Goal: Task Accomplishment & Management: Manage account settings

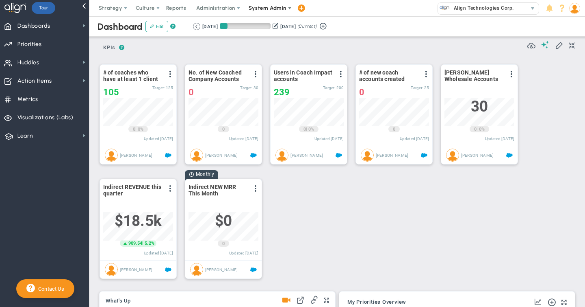
click at [265, 9] on span "System Admin" at bounding box center [268, 8] width 38 height 6
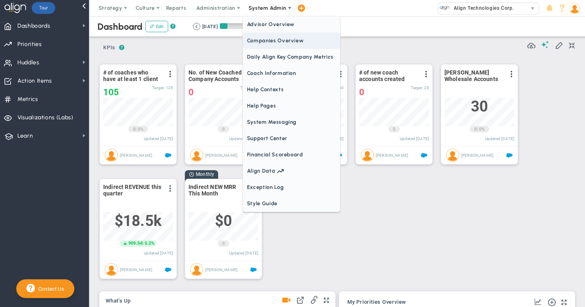
click at [260, 41] on span "Companies Overview" at bounding box center [291, 41] width 97 height 16
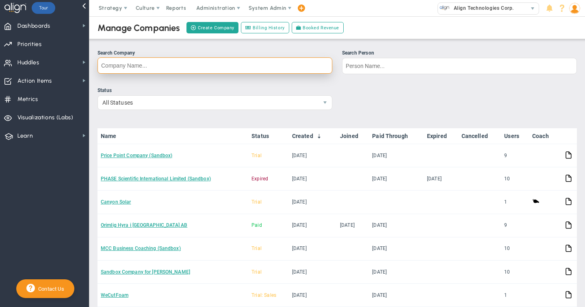
click at [117, 65] on input "Search Company" at bounding box center [215, 65] width 235 height 16
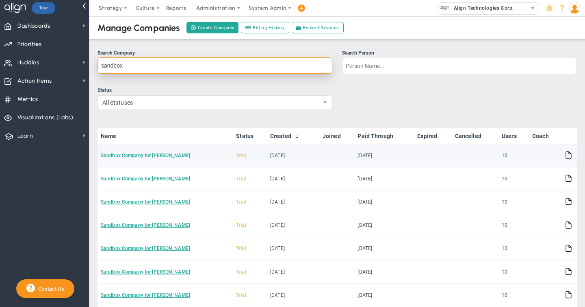
type input "sandbox"
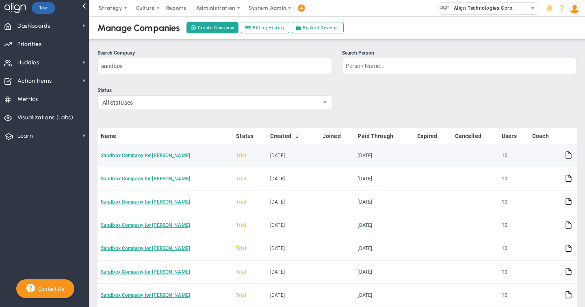
click at [130, 156] on link "Sandbox Company for [PERSON_NAME]" at bounding box center [145, 155] width 89 height 6
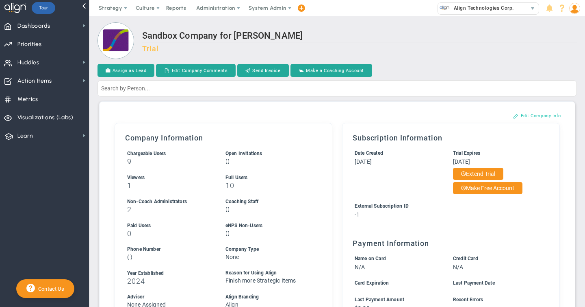
click at [528, 116] on button "Edit Company Info" at bounding box center [537, 115] width 64 height 13
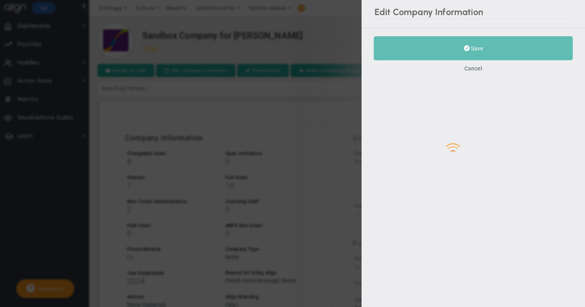
type input "-1"
type input "2024"
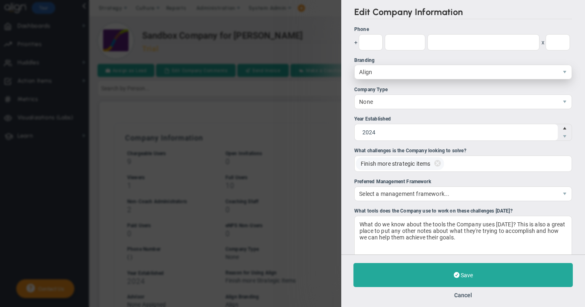
click at [372, 72] on span "Align" at bounding box center [456, 72] width 203 height 14
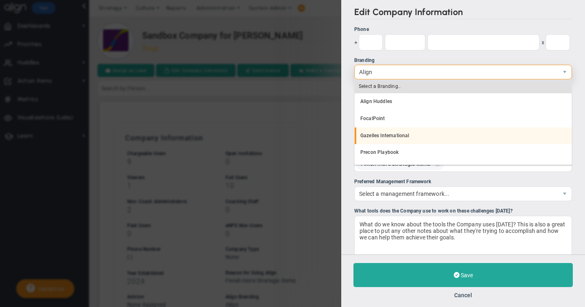
scroll to position [15, 0]
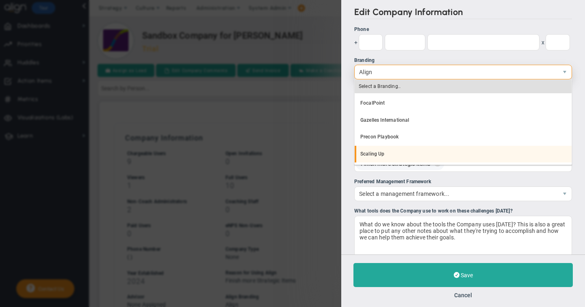
click at [371, 155] on li "Scaling Up" at bounding box center [463, 154] width 217 height 17
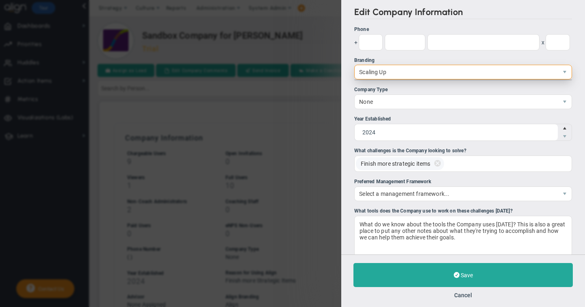
scroll to position [0, 0]
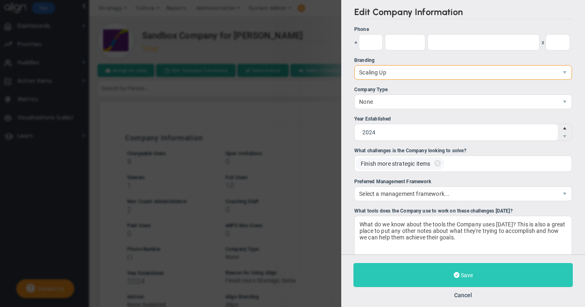
click at [461, 277] on span "Save" at bounding box center [467, 275] width 12 height 7
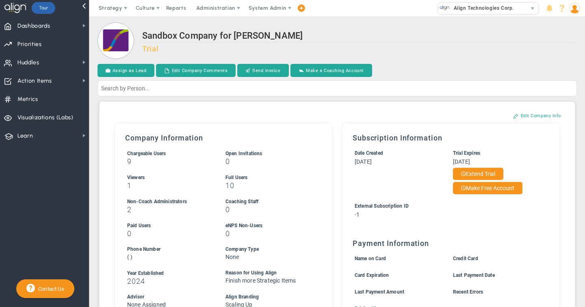
click at [576, 9] on img at bounding box center [575, 8] width 11 height 11
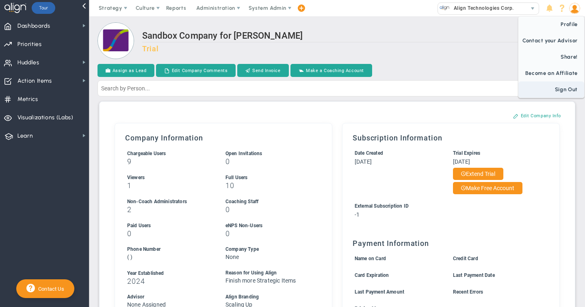
click at [564, 91] on span "Sign Out" at bounding box center [552, 89] width 66 height 16
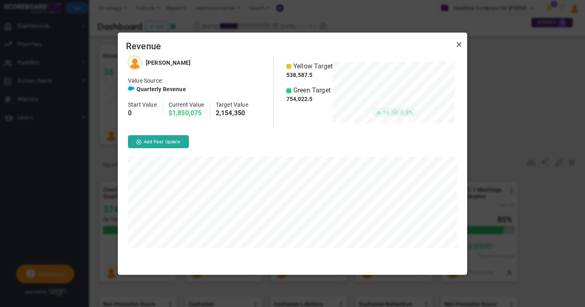
scroll to position [218, 350]
click at [460, 45] on link "Close" at bounding box center [460, 45] width 10 height 10
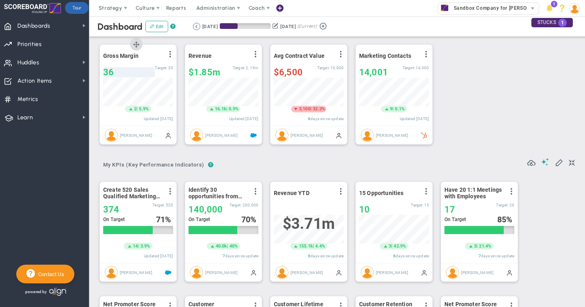
click at [114, 74] on div "36" at bounding box center [129, 72] width 52 height 10
type input "32"
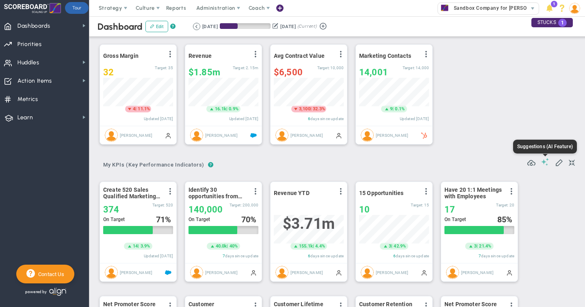
click at [545, 162] on span at bounding box center [546, 162] width 8 height 8
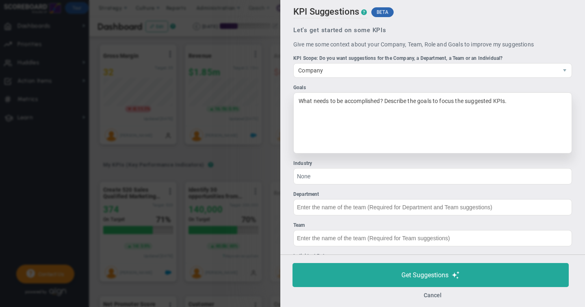
click at [327, 104] on div "What needs to be accomplished? Describe the goals to focus the suggested KPIs." at bounding box center [433, 122] width 279 height 61
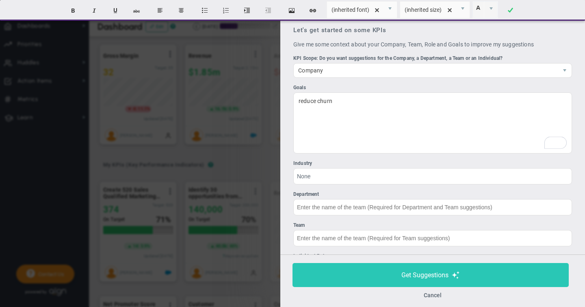
click at [419, 272] on span "Get Suggestions" at bounding box center [425, 275] width 47 height 8
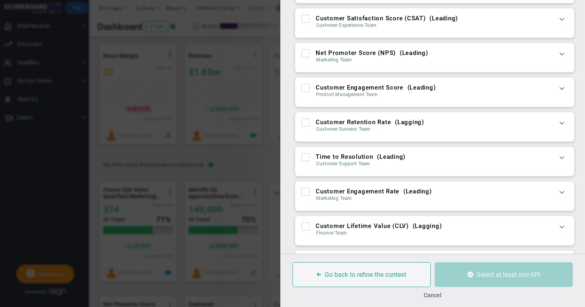
scroll to position [58, 0]
click at [561, 157] on span at bounding box center [562, 157] width 8 height 8
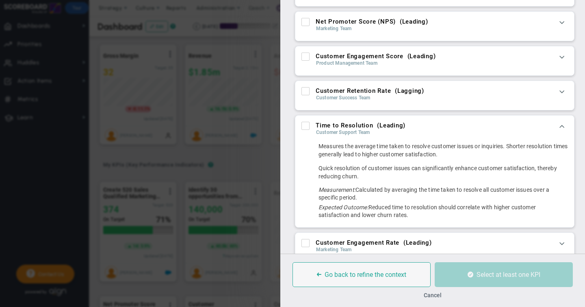
scroll to position [90, 0]
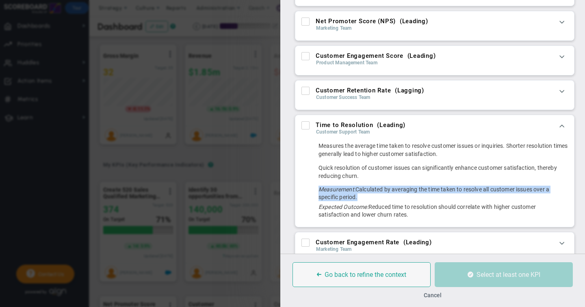
drag, startPoint x: 320, startPoint y: 189, endPoint x: 420, endPoint y: 196, distance: 100.2
click at [420, 196] on div "Measurement: Calculated by averaging the time taken to resolve all customer iss…" at bounding box center [444, 192] width 250 height 15
click at [305, 91] on input "Customer Retention Rate ( Lagging )" at bounding box center [306, 92] width 5 height 8
checkbox input "true"
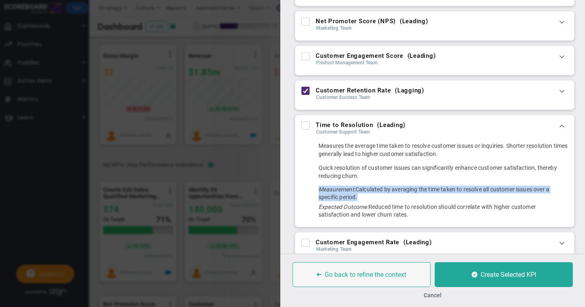
click at [307, 22] on input "Net Promoter Score (NPS) ( Leading )" at bounding box center [306, 23] width 5 height 8
checkbox input "true"
click at [304, 243] on input "Customer Engagement Rate ( Leading )" at bounding box center [306, 244] width 5 height 8
checkbox input "true"
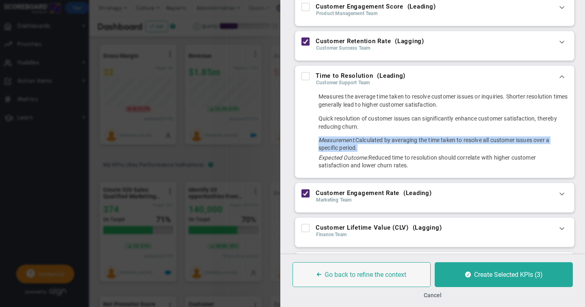
scroll to position [141, 0]
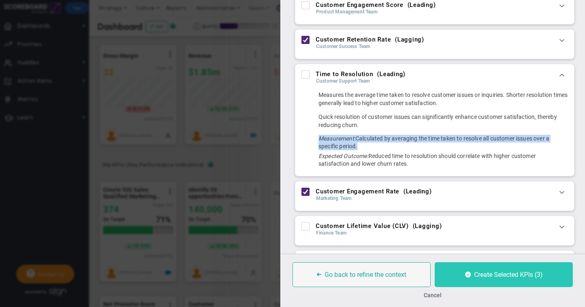
click at [498, 276] on span "Create Selected KPIs (3)" at bounding box center [508, 274] width 69 height 8
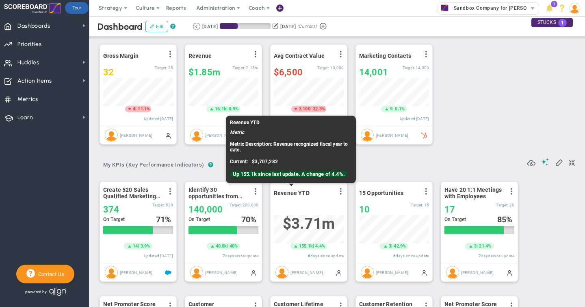
scroll to position [28, 70]
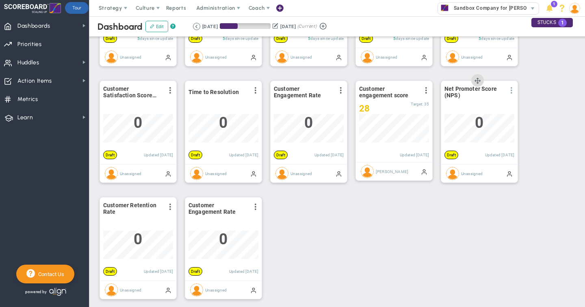
click at [513, 90] on span at bounding box center [512, 90] width 7 height 7
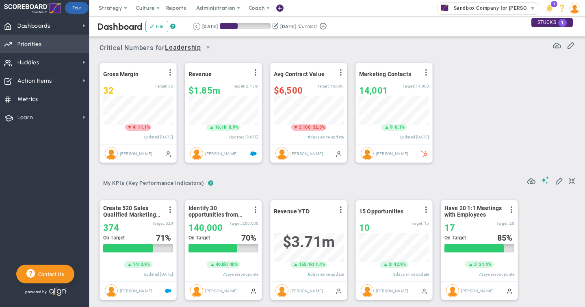
click at [42, 48] on span "Priorities Projects OKR Tree Priorities Projects OKRs" at bounding box center [44, 44] width 89 height 18
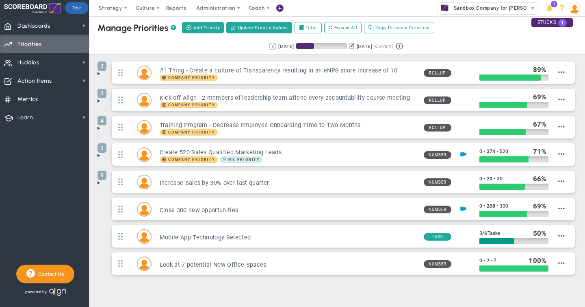
click at [99, 73] on span at bounding box center [99, 73] width 7 height 7
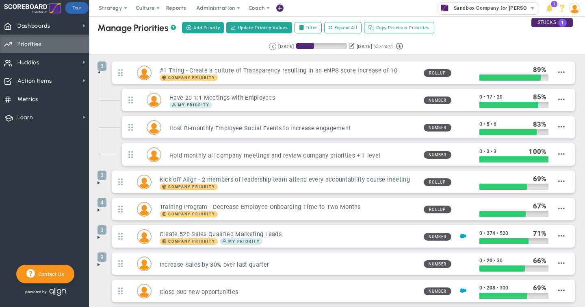
click at [98, 183] on span at bounding box center [99, 182] width 7 height 7
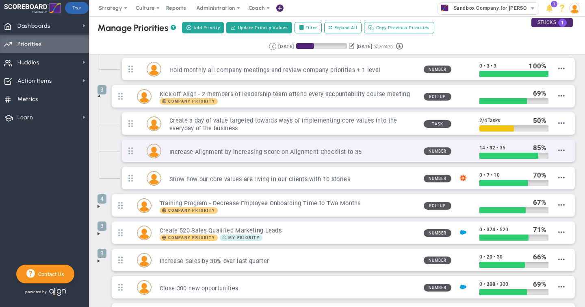
scroll to position [95, 0]
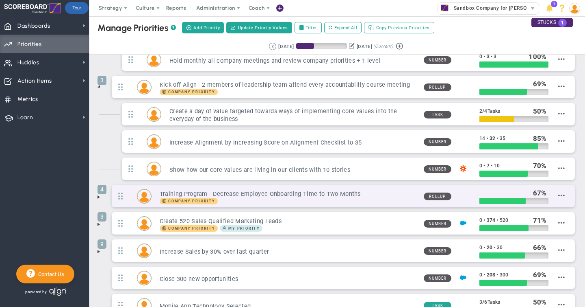
click at [301, 198] on div "Company Priority" at bounding box center [289, 201] width 258 height 7
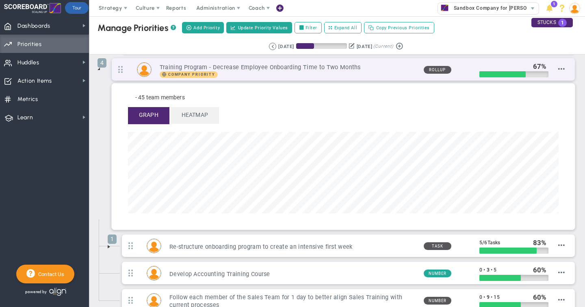
scroll to position [238, 0]
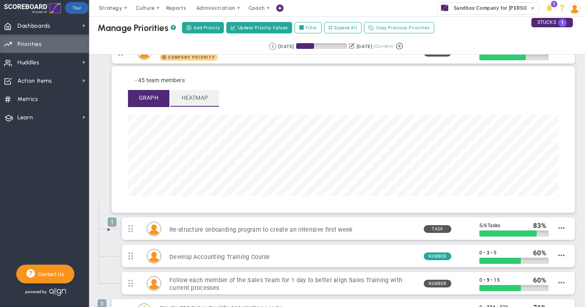
click at [196, 95] on span "Heatmap" at bounding box center [195, 98] width 48 height 16
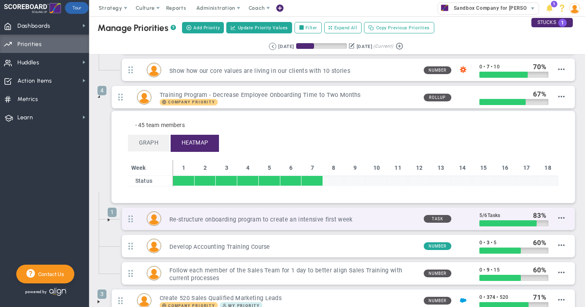
scroll to position [79, 0]
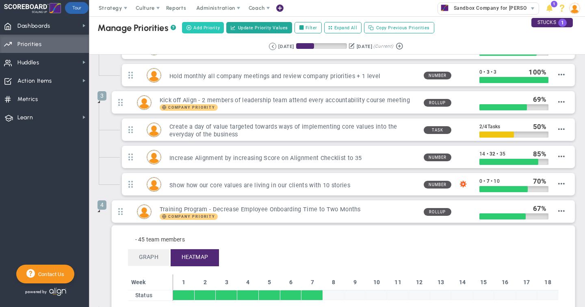
click at [202, 27] on span "Add Priority" at bounding box center [207, 27] width 26 height 7
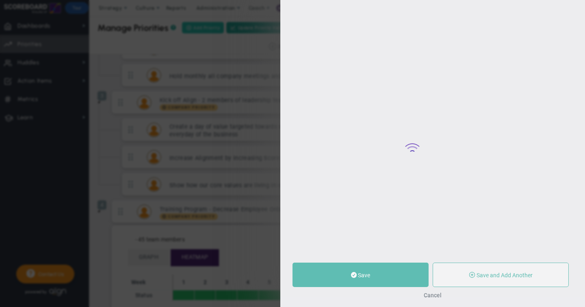
type input "0"
radio input "true"
type input "[PERSON_NAME]"
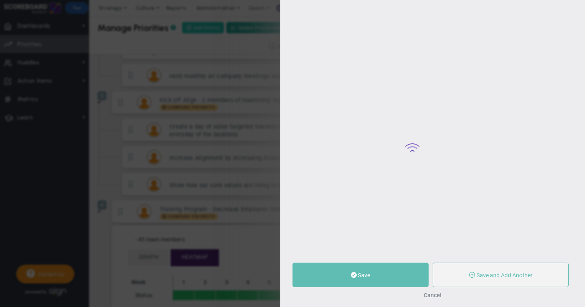
type input "0"
radio input "true"
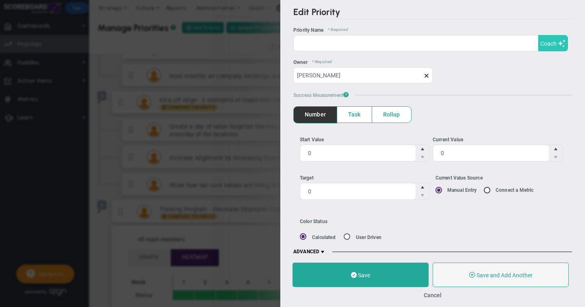
click at [555, 43] on span "Coach" at bounding box center [549, 43] width 16 height 7
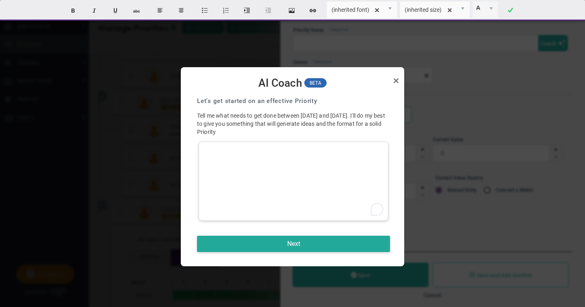
click at [257, 151] on div "To enrich screen reader interactions, please activate Accessibility in Grammarl…" at bounding box center [294, 180] width 190 height 79
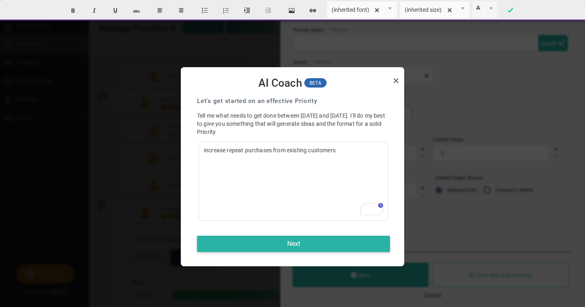
click at [294, 244] on button "Next" at bounding box center [293, 243] width 193 height 16
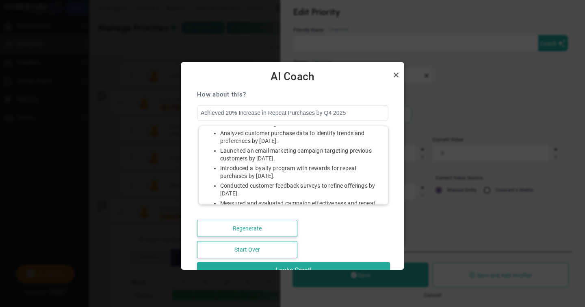
scroll to position [61, 0]
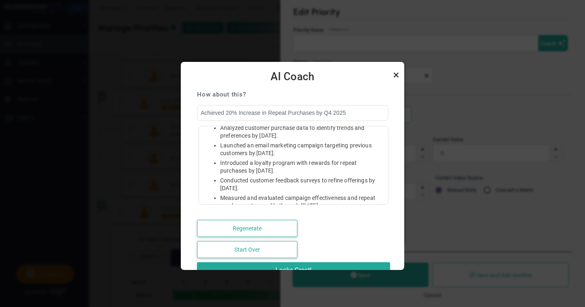
click at [395, 73] on link "Close" at bounding box center [396, 75] width 10 height 10
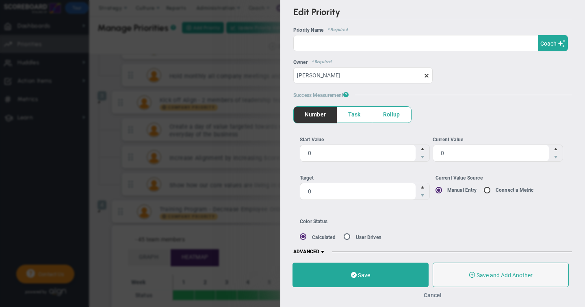
click at [433, 293] on button "Cancel" at bounding box center [433, 294] width 18 height 7
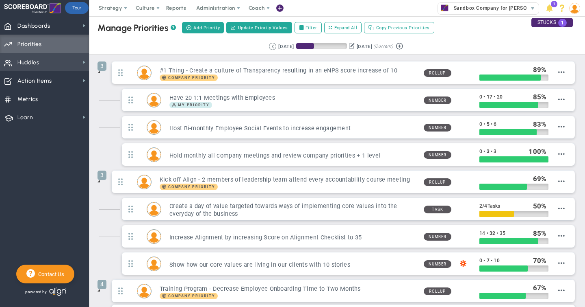
click at [44, 65] on span "Huddles Huddles" at bounding box center [44, 62] width 89 height 18
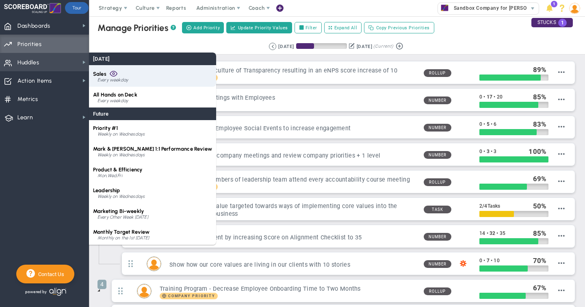
click at [108, 75] on div "Sales Every weekday" at bounding box center [152, 76] width 127 height 22
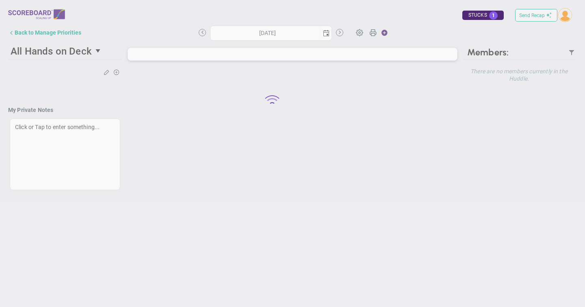
type input "[DATE]"
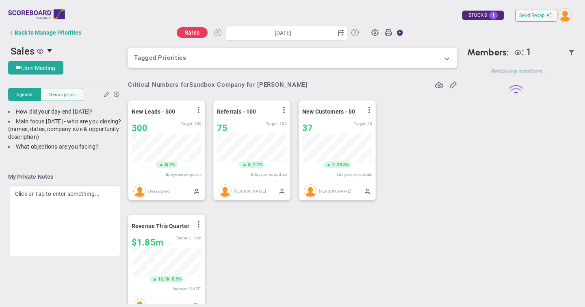
scroll to position [28, 70]
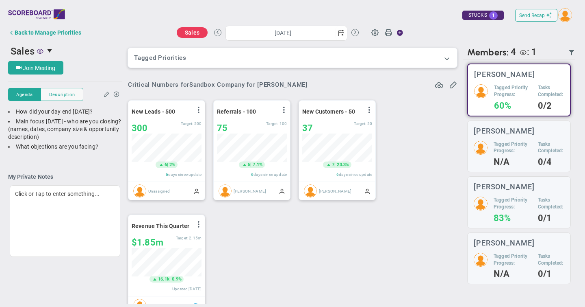
scroll to position [28, 70]
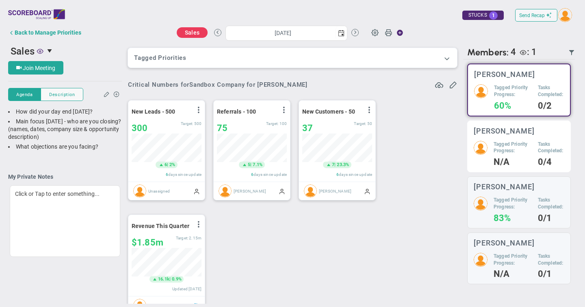
click at [515, 148] on h5 "Tagged Priority Progress:" at bounding box center [513, 148] width 38 height 14
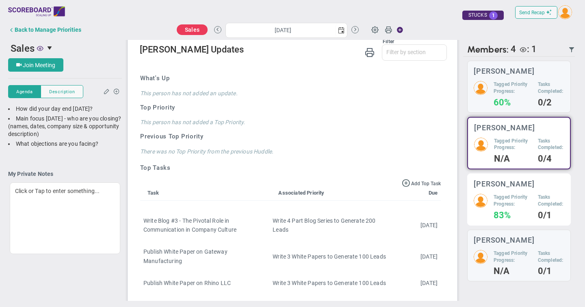
click at [514, 199] on h5 "Tagged Priority Progress:" at bounding box center [513, 201] width 38 height 14
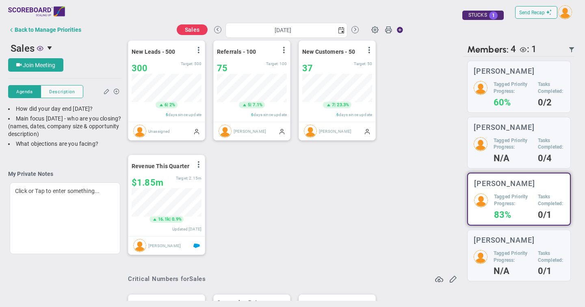
scroll to position [59, 0]
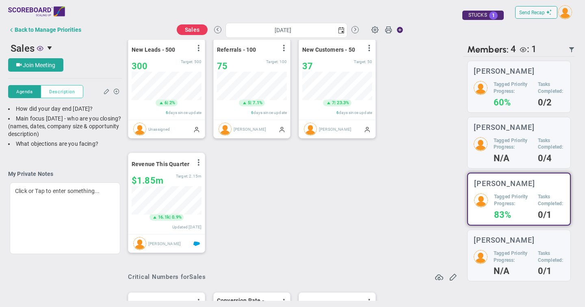
click at [58, 89] on span "Description" at bounding box center [62, 91] width 26 height 7
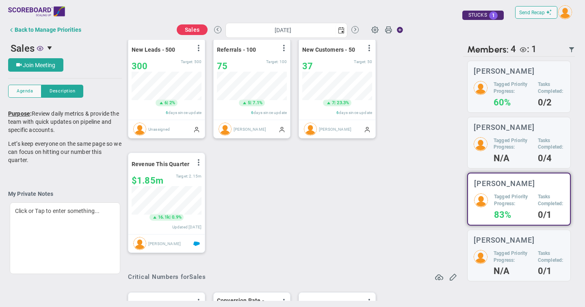
scroll to position [0, 0]
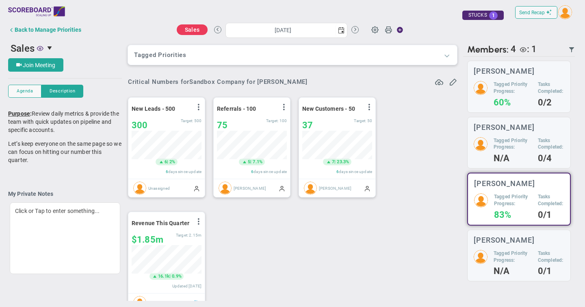
click at [447, 54] on span at bounding box center [447, 55] width 8 height 8
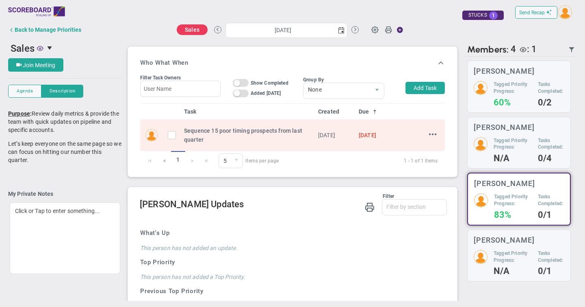
scroll to position [495, 0]
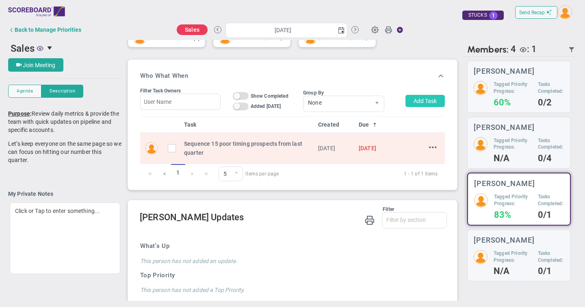
click at [420, 103] on button "Add Task" at bounding box center [425, 101] width 39 height 12
type input "[PERSON_NAME]"
type input "[DATE]"
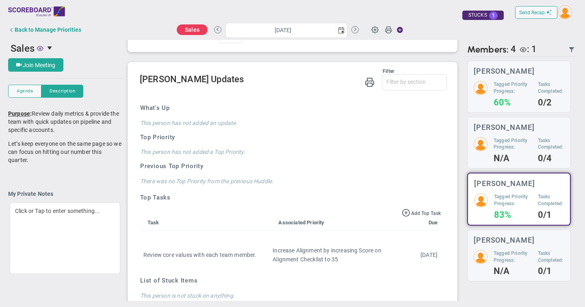
scroll to position [668, 0]
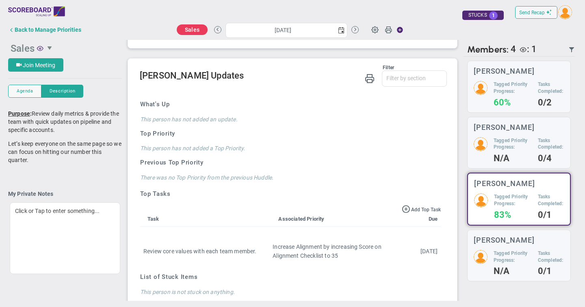
click at [50, 48] on span "select" at bounding box center [50, 48] width 7 height 7
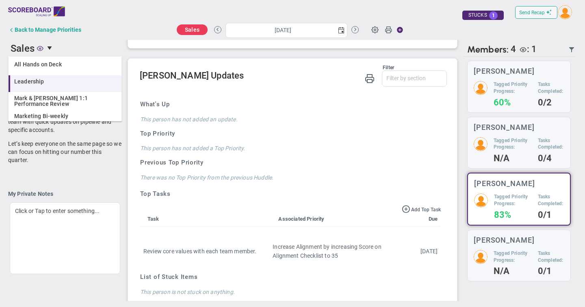
click at [29, 80] on span "Leadership" at bounding box center [29, 81] width 30 height 6
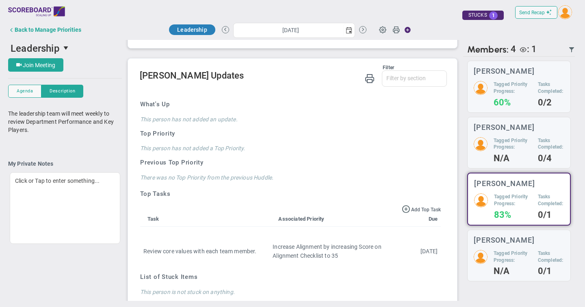
scroll to position [446, 0]
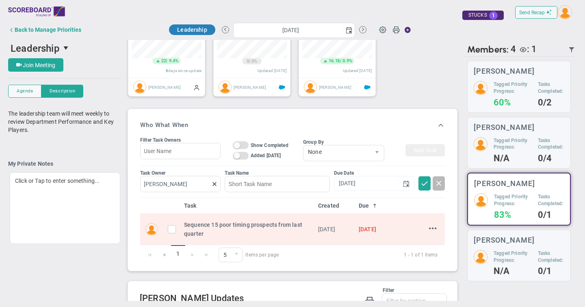
type input "[DATE]"
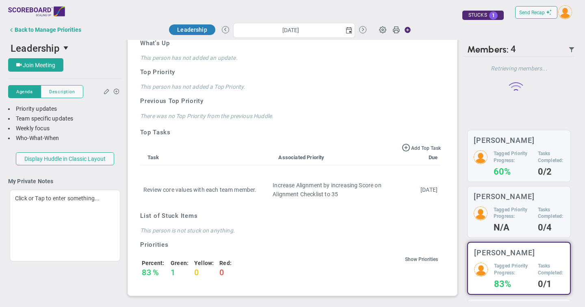
scroll to position [0, 0]
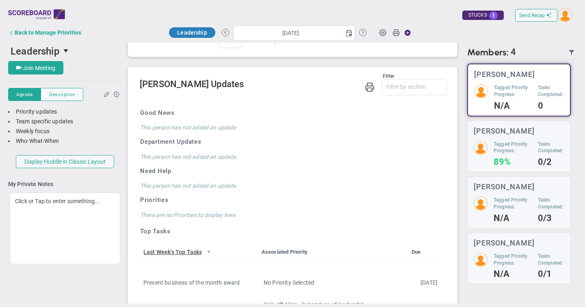
scroll to position [635, 0]
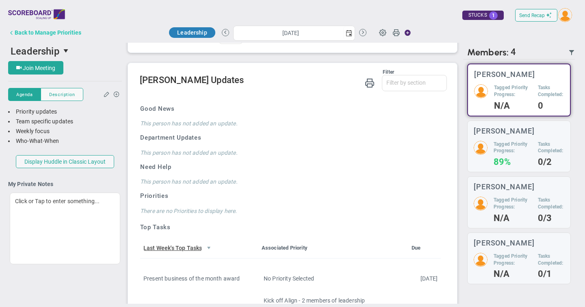
click at [51, 33] on div "Back to Manage Priorities" at bounding box center [48, 32] width 67 height 7
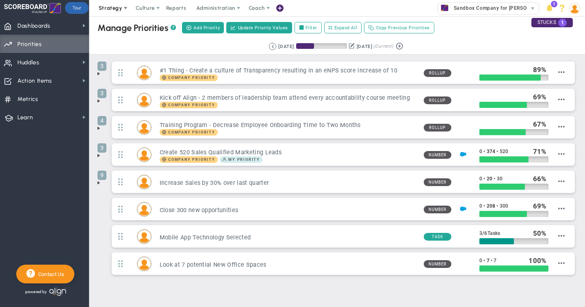
click at [115, 8] on span "Strategy" at bounding box center [111, 8] width 24 height 6
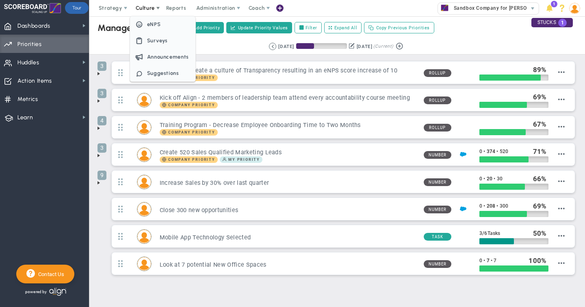
click at [151, 10] on span "Culture" at bounding box center [145, 8] width 19 height 6
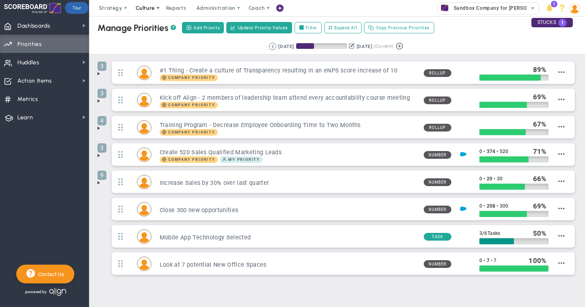
click at [151, 10] on span "Culture" at bounding box center [145, 8] width 19 height 6
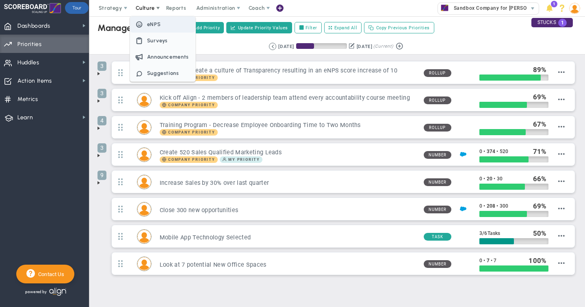
click at [154, 23] on span "eNPS" at bounding box center [154, 24] width 14 height 6
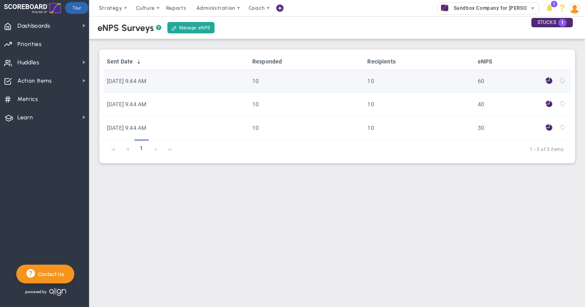
click at [550, 80] on span at bounding box center [549, 80] width 7 height 9
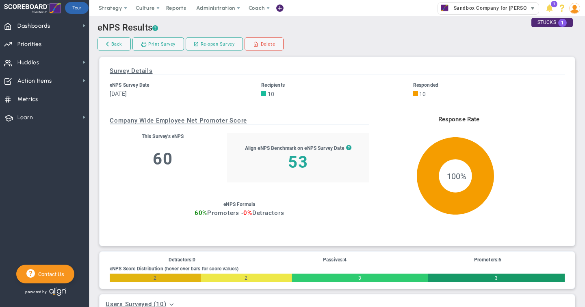
click at [459, 7] on span "Sandbox Company for [PERSON_NAME]" at bounding box center [500, 8] width 100 height 11
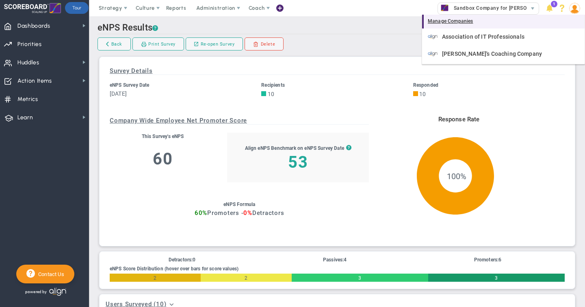
click at [450, 22] on div "Manage Companies" at bounding box center [503, 22] width 163 height 14
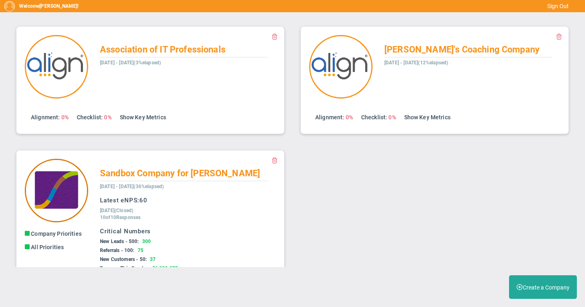
click at [70, 181] on img at bounding box center [56, 190] width 63 height 63
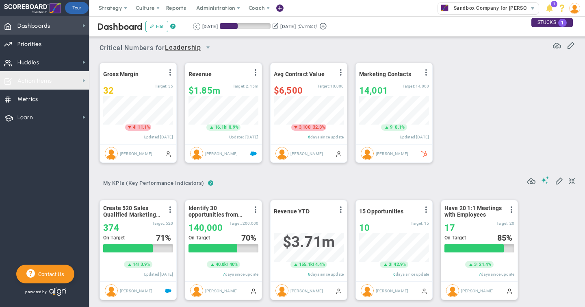
scroll to position [28, 70]
click at [35, 26] on span "Dashboards" at bounding box center [33, 25] width 33 height 17
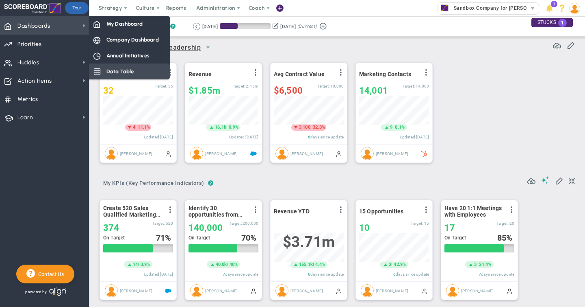
click at [117, 72] on span "Data Table" at bounding box center [121, 71] width 28 height 8
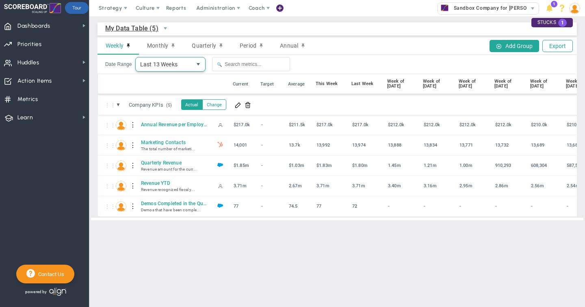
click at [197, 64] on span "select" at bounding box center [198, 64] width 7 height 7
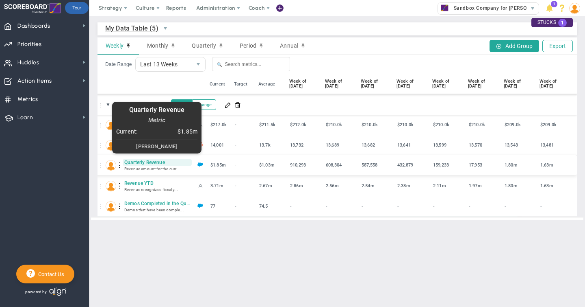
click at [140, 163] on span "Quarterly Revenue" at bounding box center [157, 162] width 69 height 7
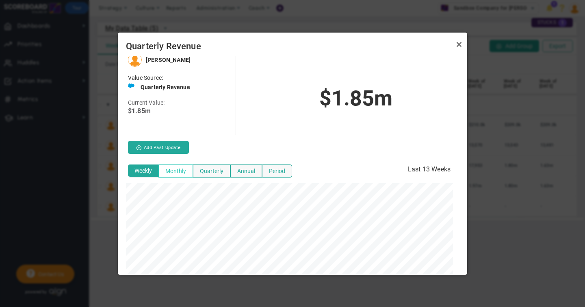
click at [178, 169] on button "Monthly" at bounding box center [176, 170] width 35 height 13
click at [213, 171] on button "Quarterly" at bounding box center [211, 170] width 37 height 13
click at [246, 170] on button "Annual" at bounding box center [247, 170] width 32 height 13
click at [274, 170] on button "Period" at bounding box center [277, 170] width 30 height 13
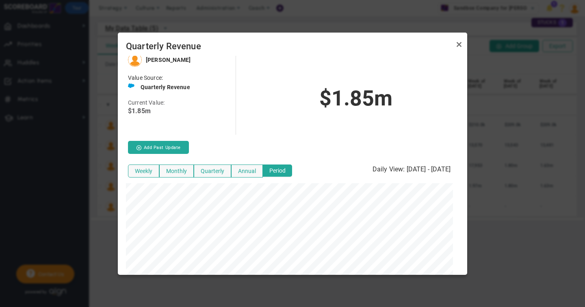
scroll to position [406319, 406188]
click at [459, 44] on link "Close" at bounding box center [460, 45] width 10 height 10
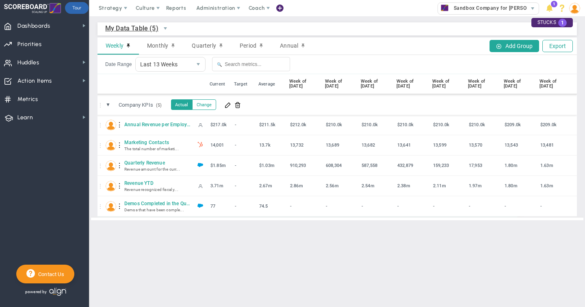
click at [574, 11] on img at bounding box center [575, 8] width 11 height 11
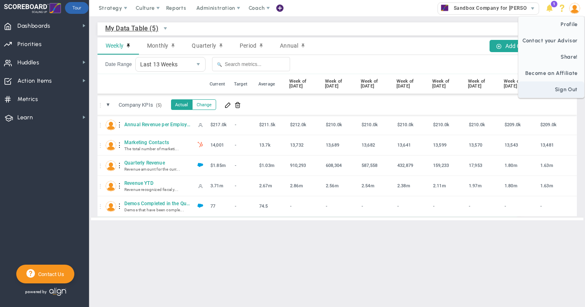
click at [557, 90] on span "Sign Out" at bounding box center [552, 89] width 66 height 16
